Goal: Entertainment & Leisure: Consume media (video, audio)

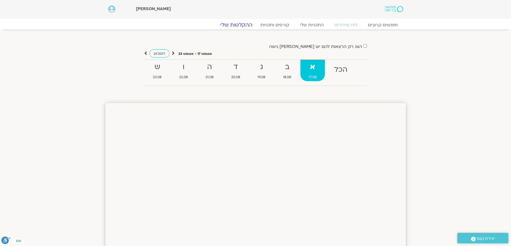
click at [235, 25] on link "ההקלטות שלי" at bounding box center [236, 25] width 45 height 6
click at [243, 23] on link "ההקלטות שלי" at bounding box center [236, 25] width 45 height 6
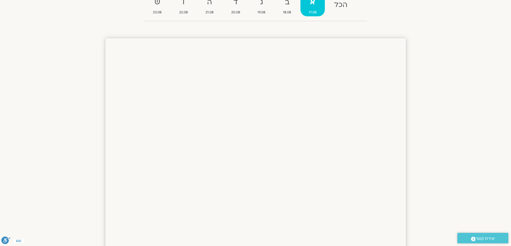
scroll to position [94, 0]
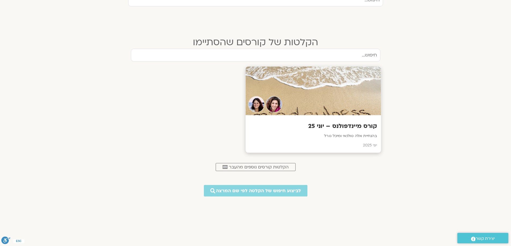
scroll to position [208, 0]
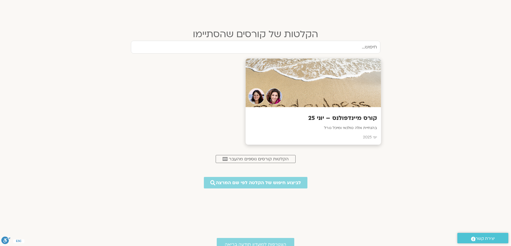
click at [344, 109] on div "קורס מיינדפולנס – [DATE] בהנחיית [PERSON_NAME] גורל [DATE]" at bounding box center [312, 126] width 135 height 38
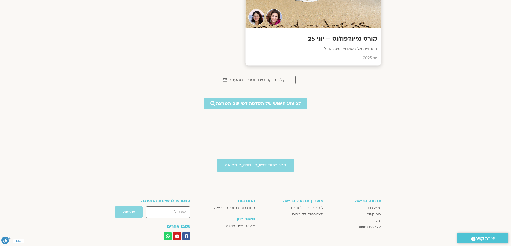
scroll to position [295, 0]
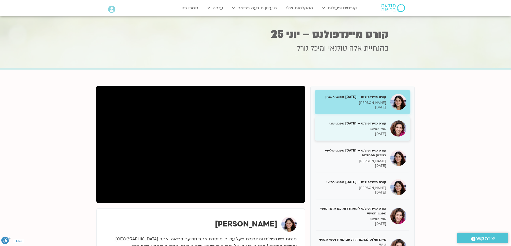
click at [359, 123] on h5 "קורס מיינדפולנס – יוני 25 מפגש שני" at bounding box center [352, 123] width 68 height 5
